Goal: Check status: Check status

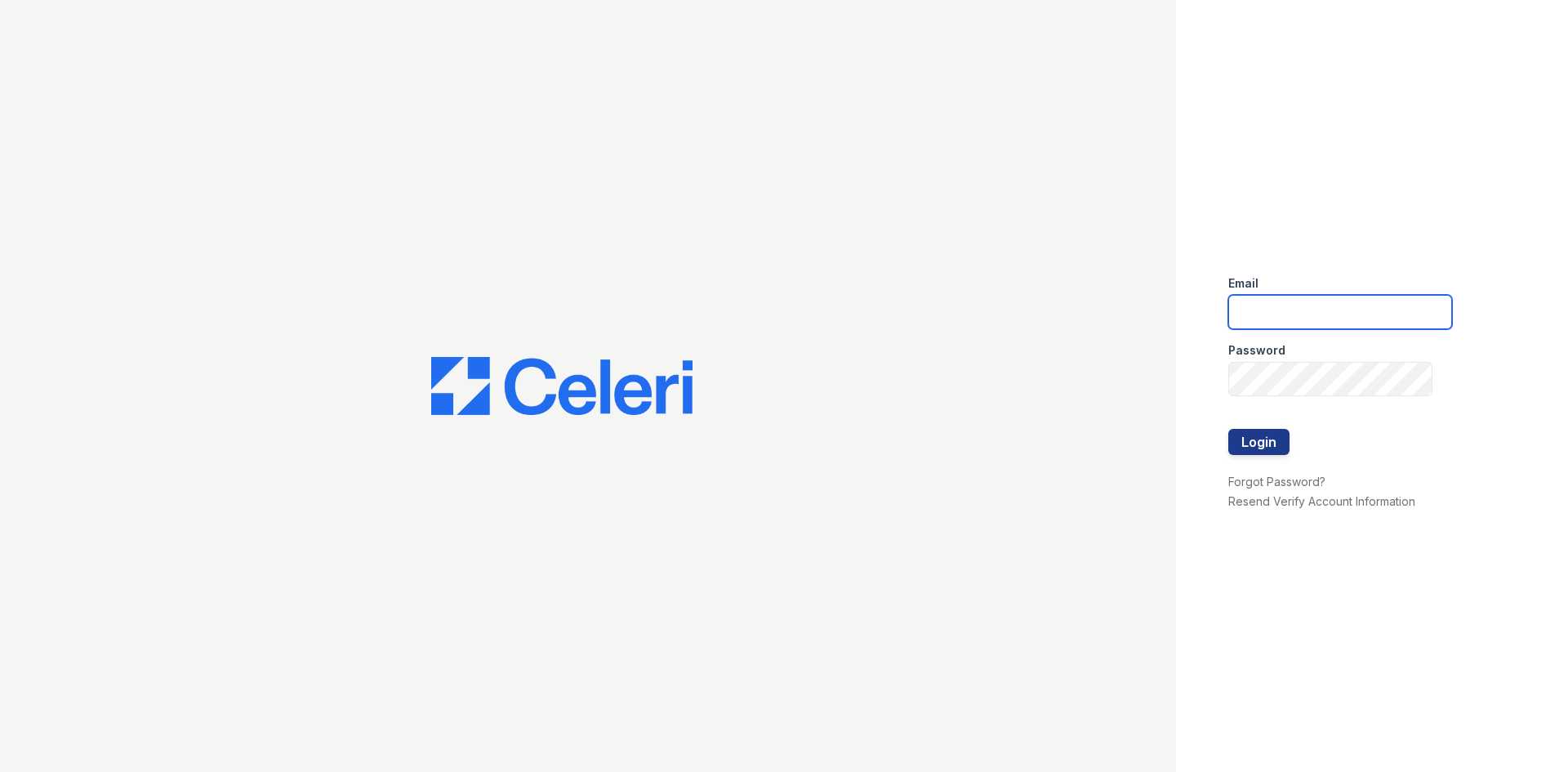
type input "[DOMAIN_NAME][EMAIL_ADDRESS][DOMAIN_NAME]"
drag, startPoint x: 1293, startPoint y: 428, endPoint x: 1282, endPoint y: 435, distance: 13.0
click at [1293, 428] on div at bounding box center [1340, 412] width 224 height 32
click at [1270, 435] on button "Login" at bounding box center [1259, 442] width 61 height 26
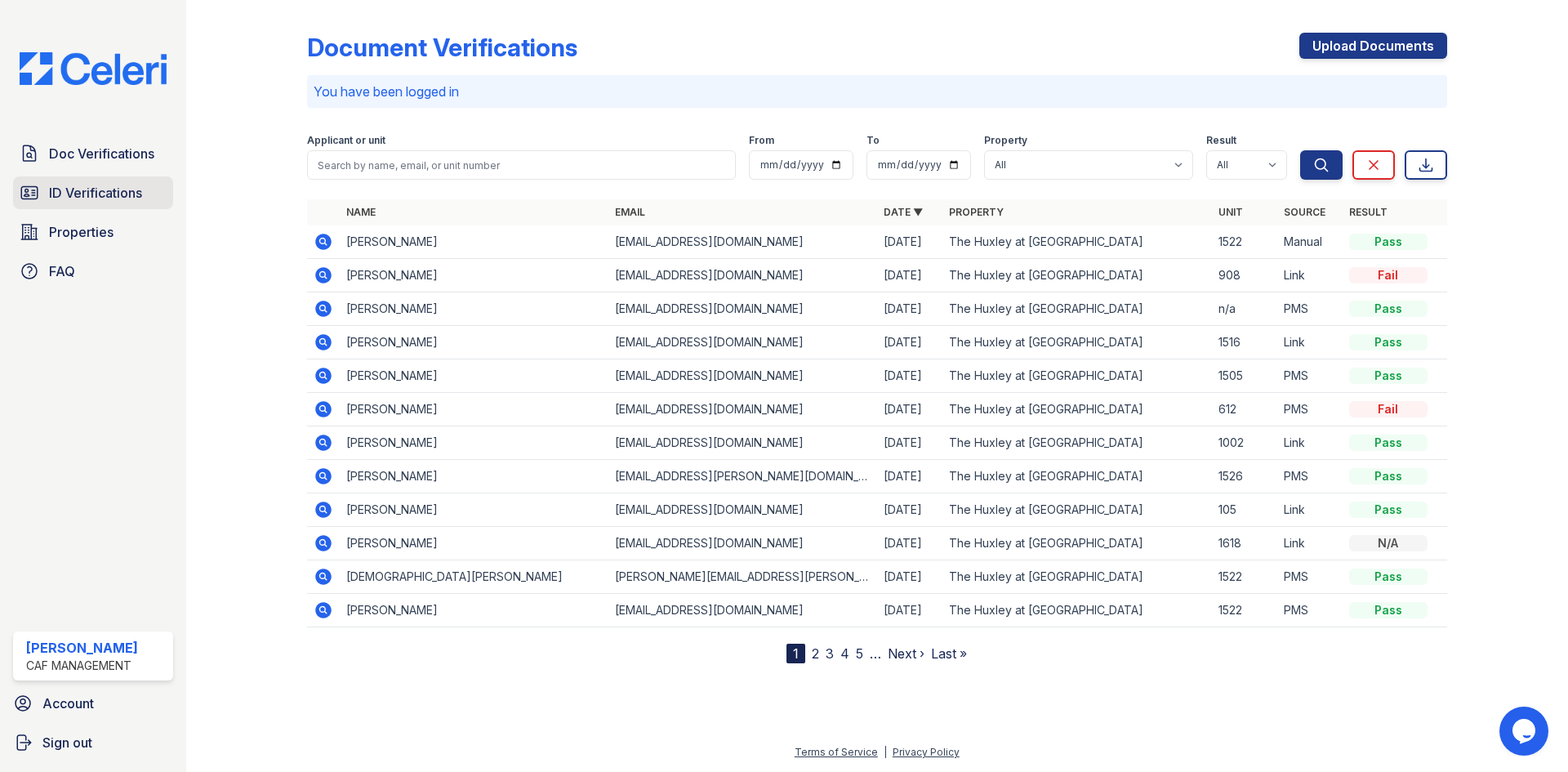
click at [133, 184] on span "ID Verifications" at bounding box center [95, 193] width 94 height 20
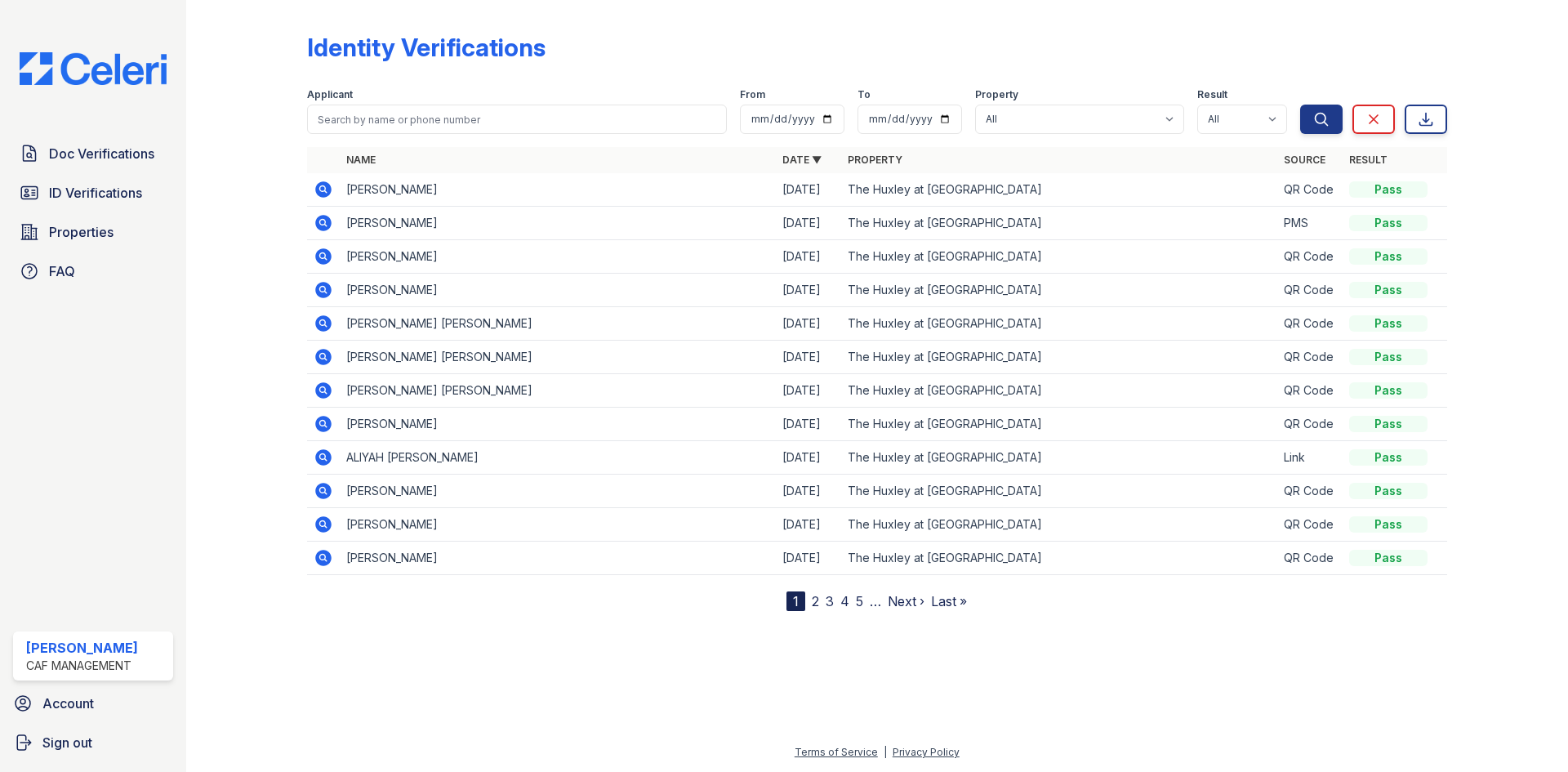
click at [327, 188] on icon at bounding box center [323, 190] width 16 height 16
